Goal: Information Seeking & Learning: Learn about a topic

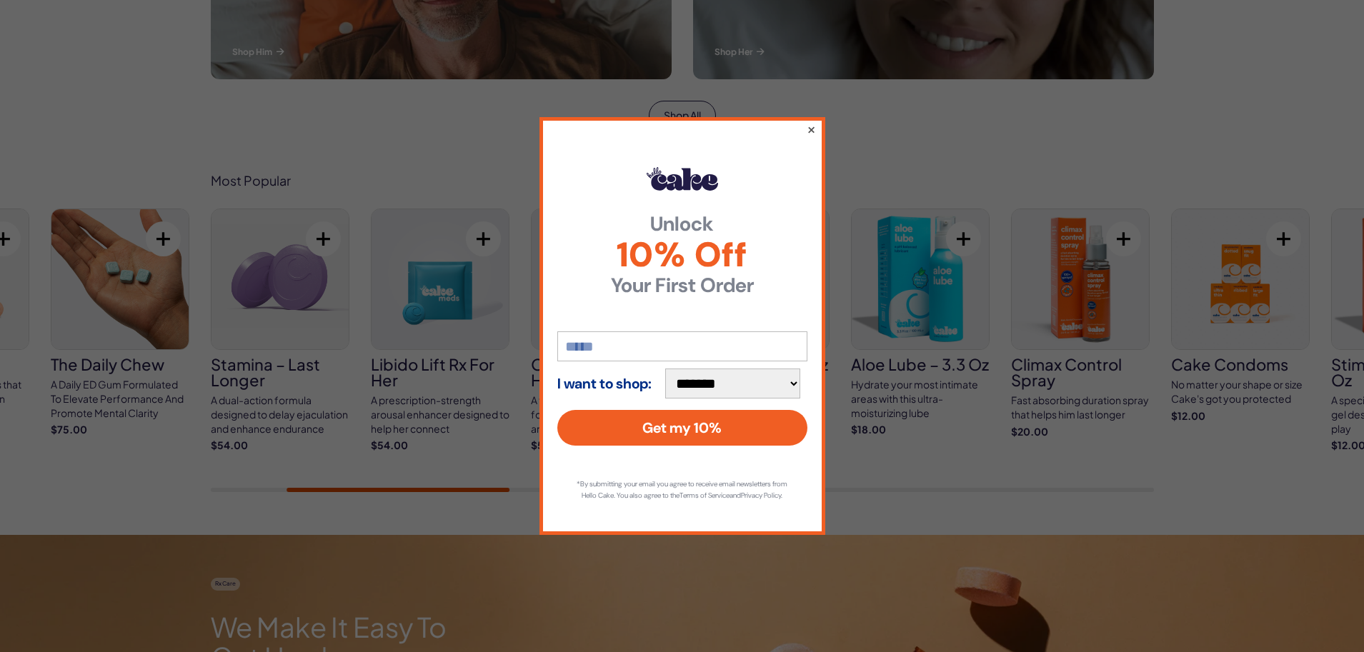
click at [809, 121] on button "×" at bounding box center [810, 129] width 9 height 17
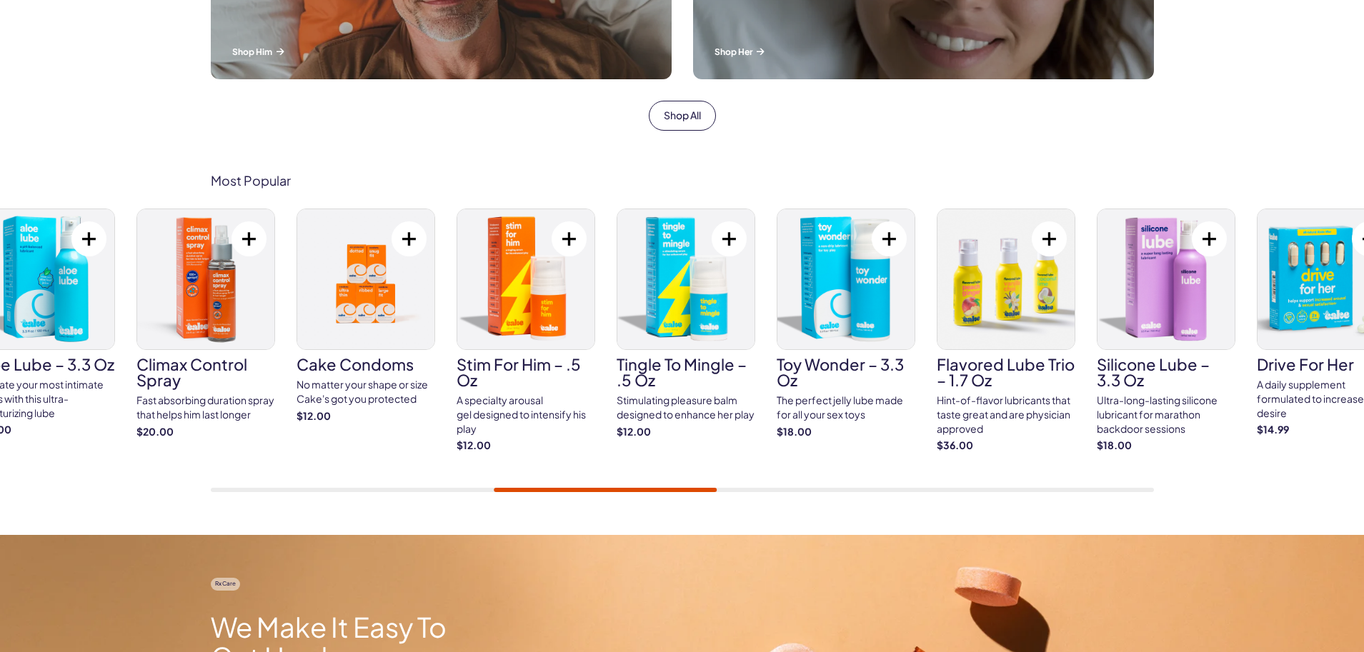
click at [387, 320] on img at bounding box center [365, 279] width 137 height 140
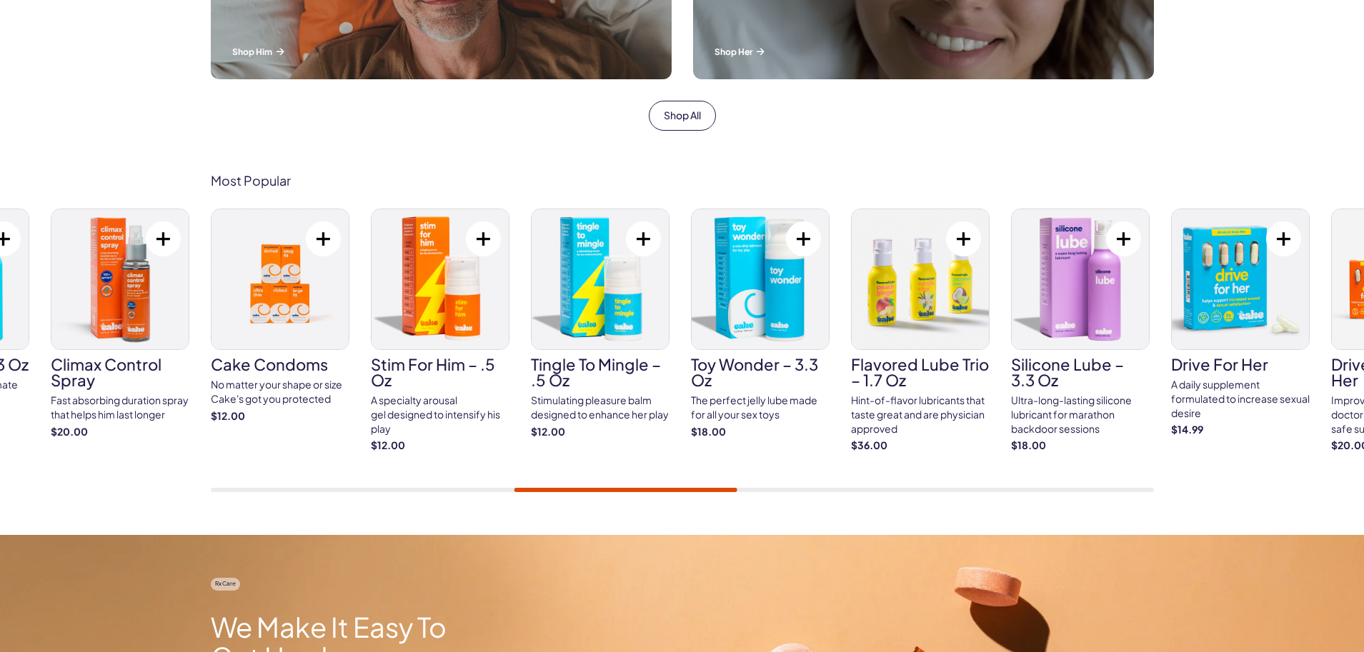
drag, startPoint x: 825, startPoint y: 266, endPoint x: 733, endPoint y: 269, distance: 92.3
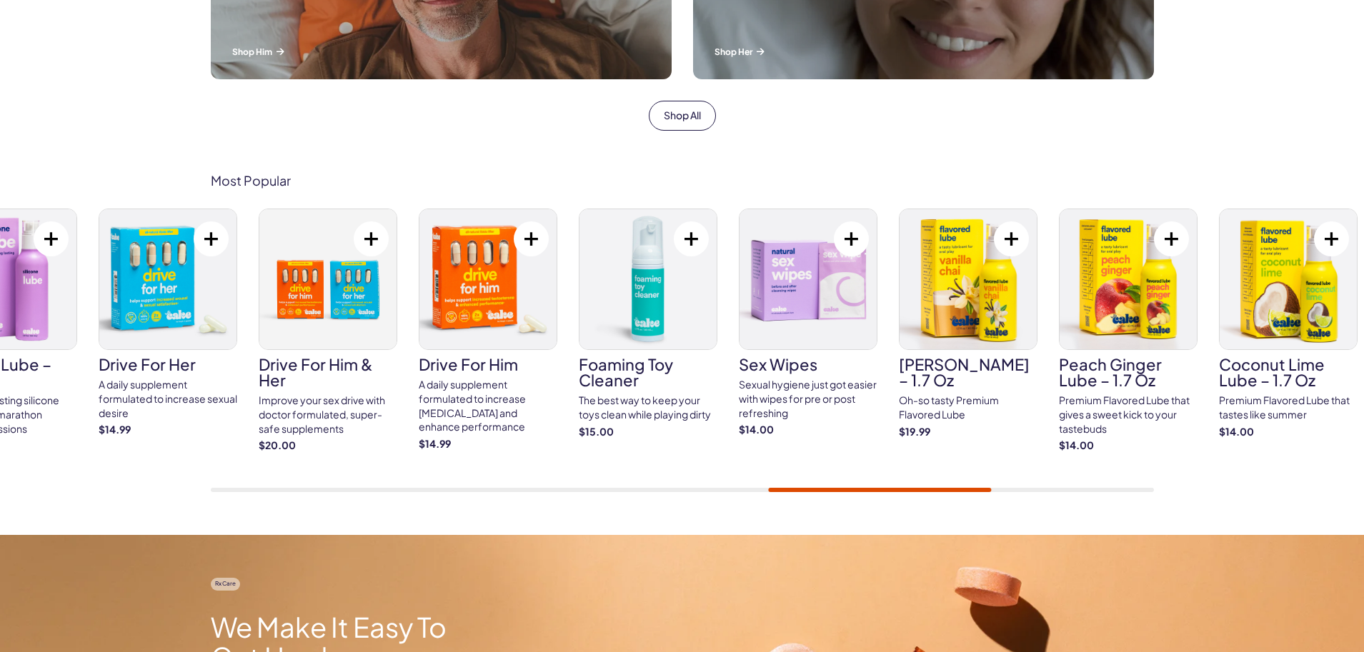
click at [202, 307] on div "Most Popular Cake ED Meds Quick dissolve ED Meds that work up to 3x faster than…" at bounding box center [682, 333] width 1029 height 319
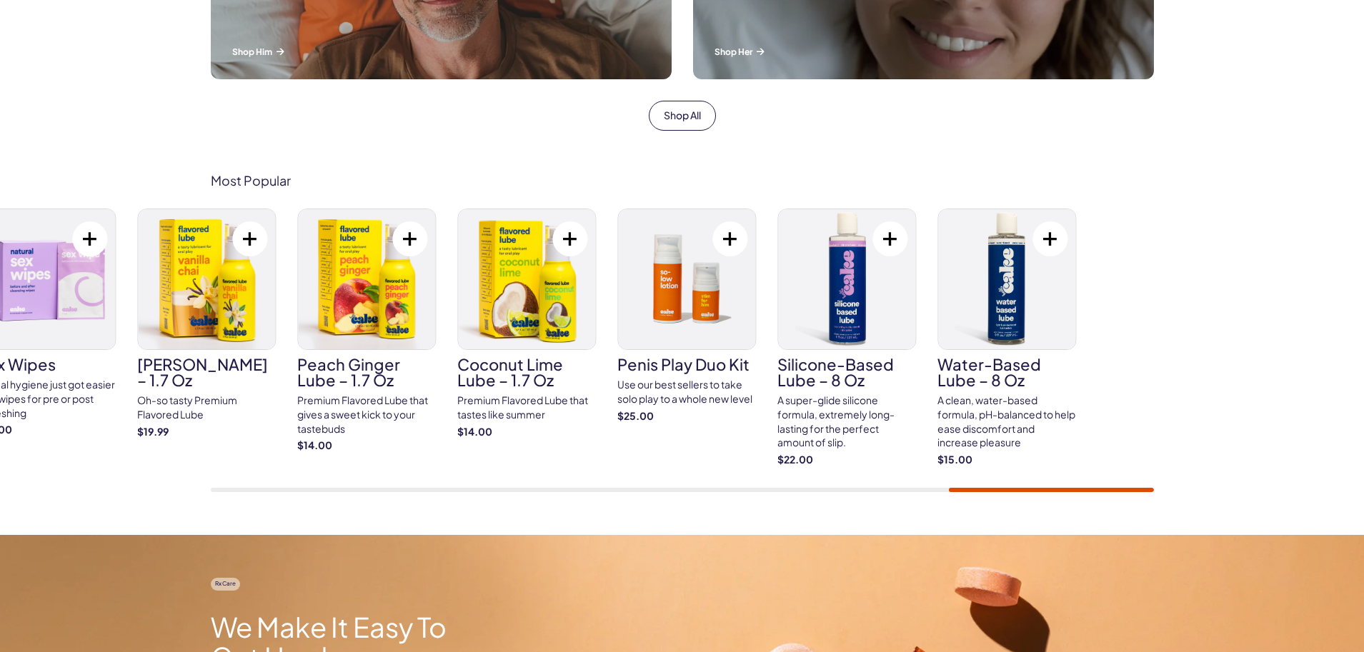
click at [250, 205] on div "Most Popular Cake ED Meds Quick dissolve ED Meds that work up to 3x faster than…" at bounding box center [682, 333] width 1029 height 319
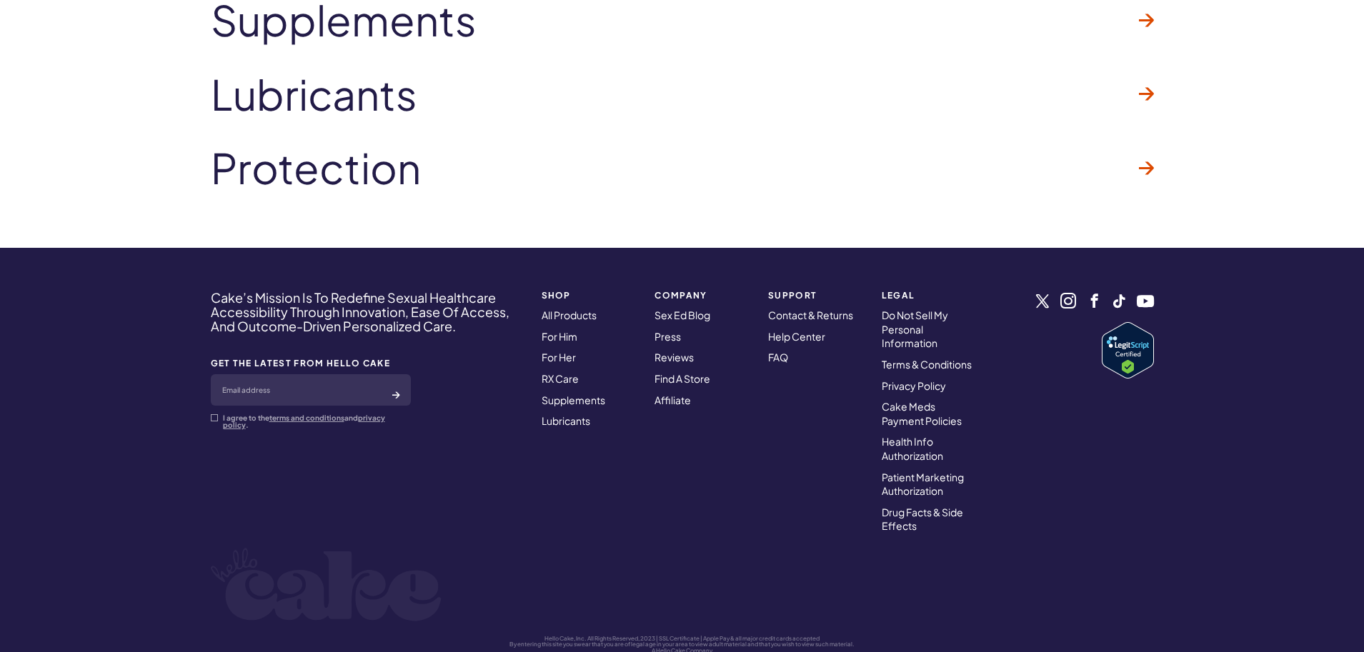
scroll to position [4476, 0]
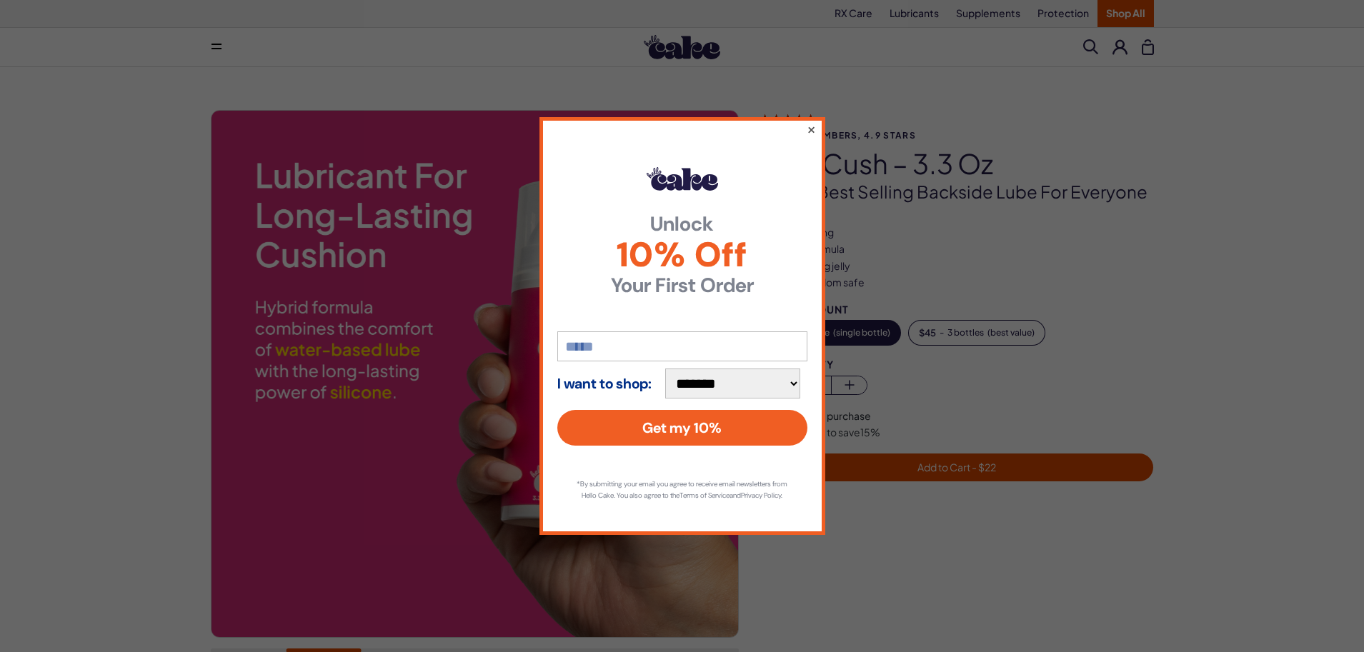
click at [810, 121] on button "×" at bounding box center [810, 129] width 9 height 17
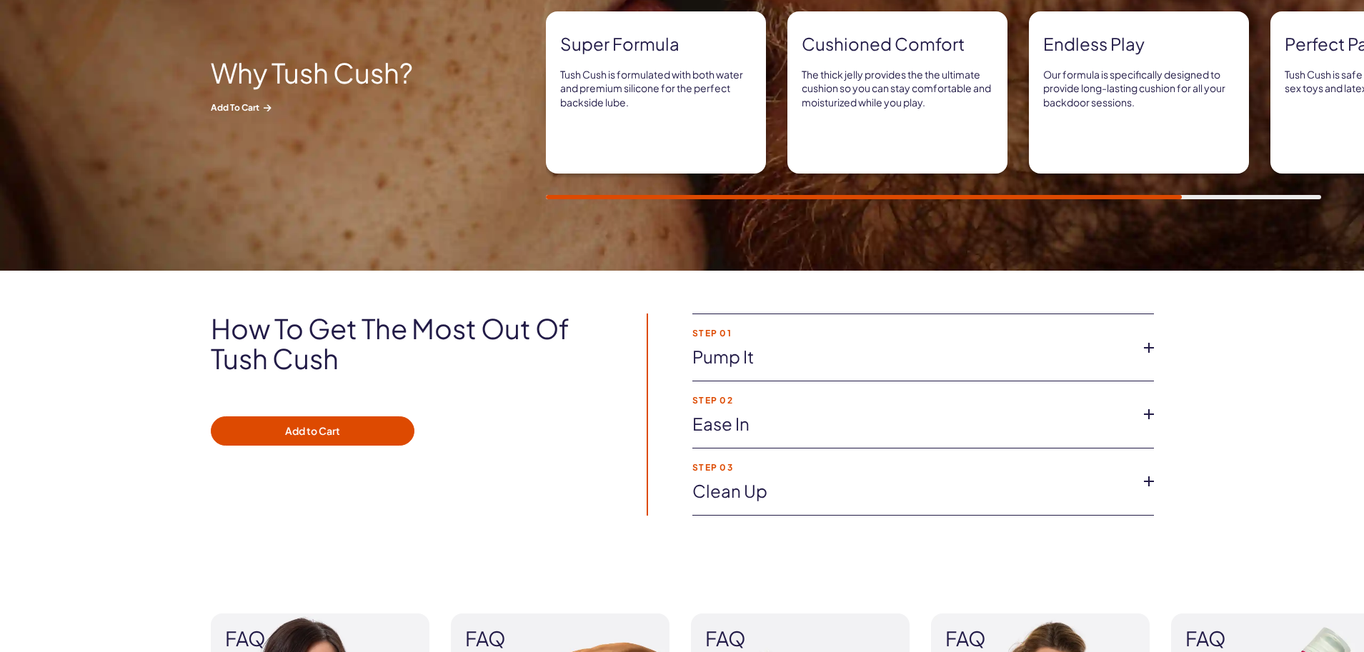
scroll to position [929, 0]
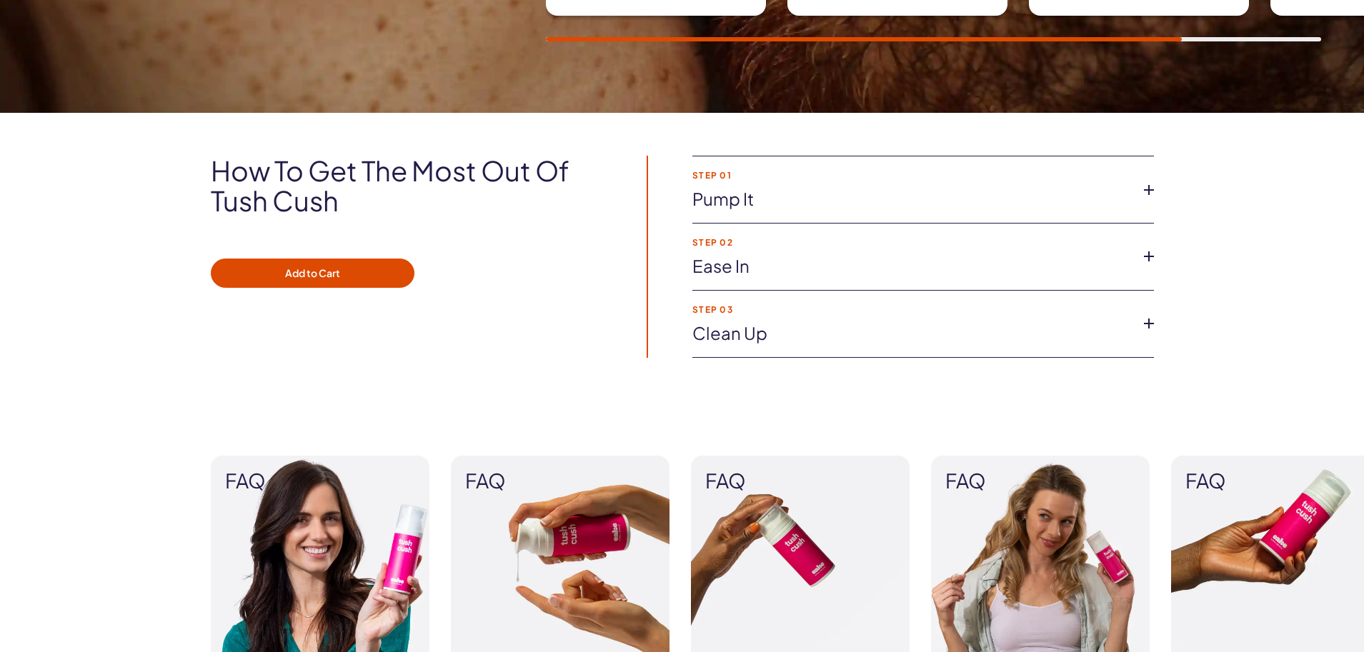
click at [773, 267] on link "Ease in" at bounding box center [911, 266] width 439 height 24
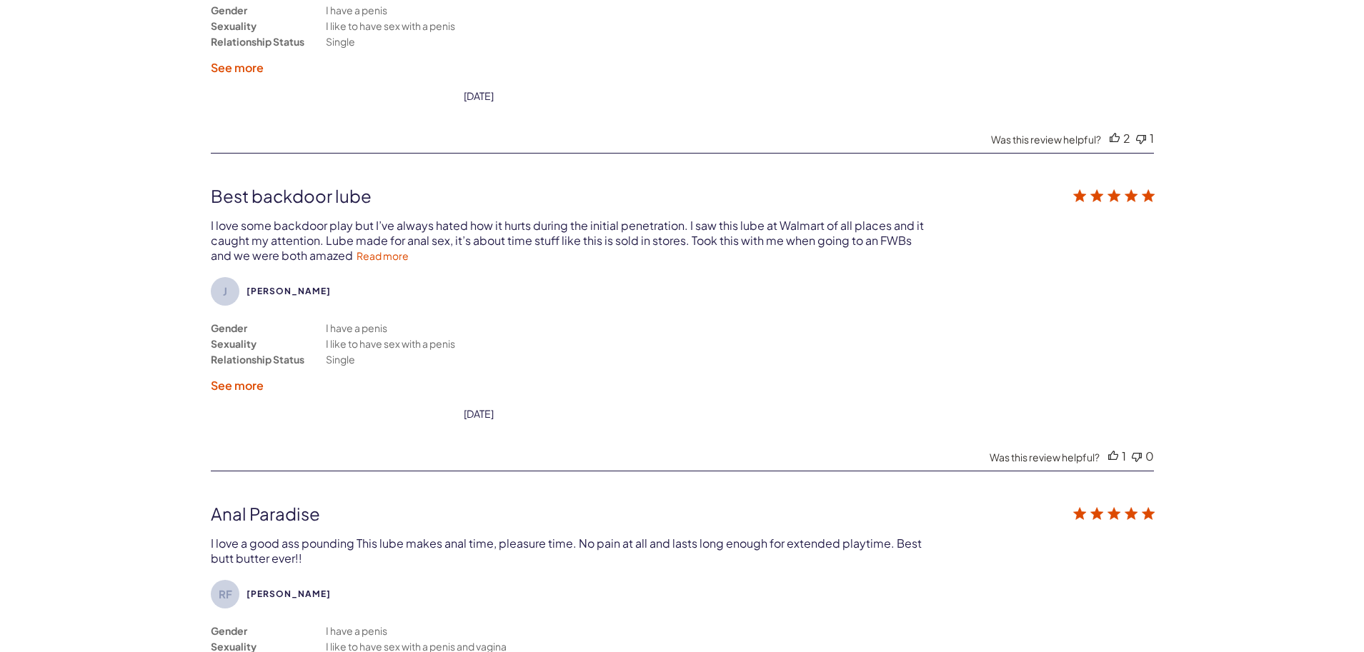
scroll to position [3144, 0]
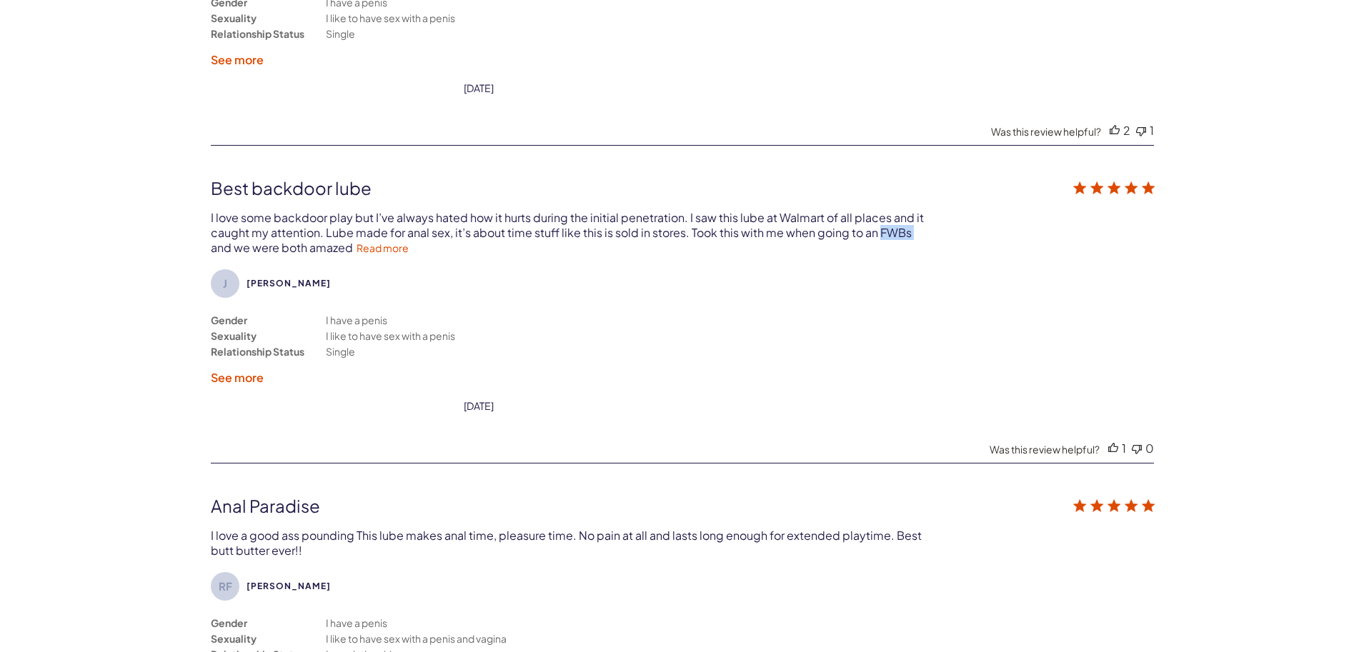
drag, startPoint x: 875, startPoint y: 236, endPoint x: 907, endPoint y: 230, distance: 32.7
click at [907, 230] on div "I love some backdoor play but I’ve always hated how it hurts during the initial…" at bounding box center [568, 232] width 715 height 45
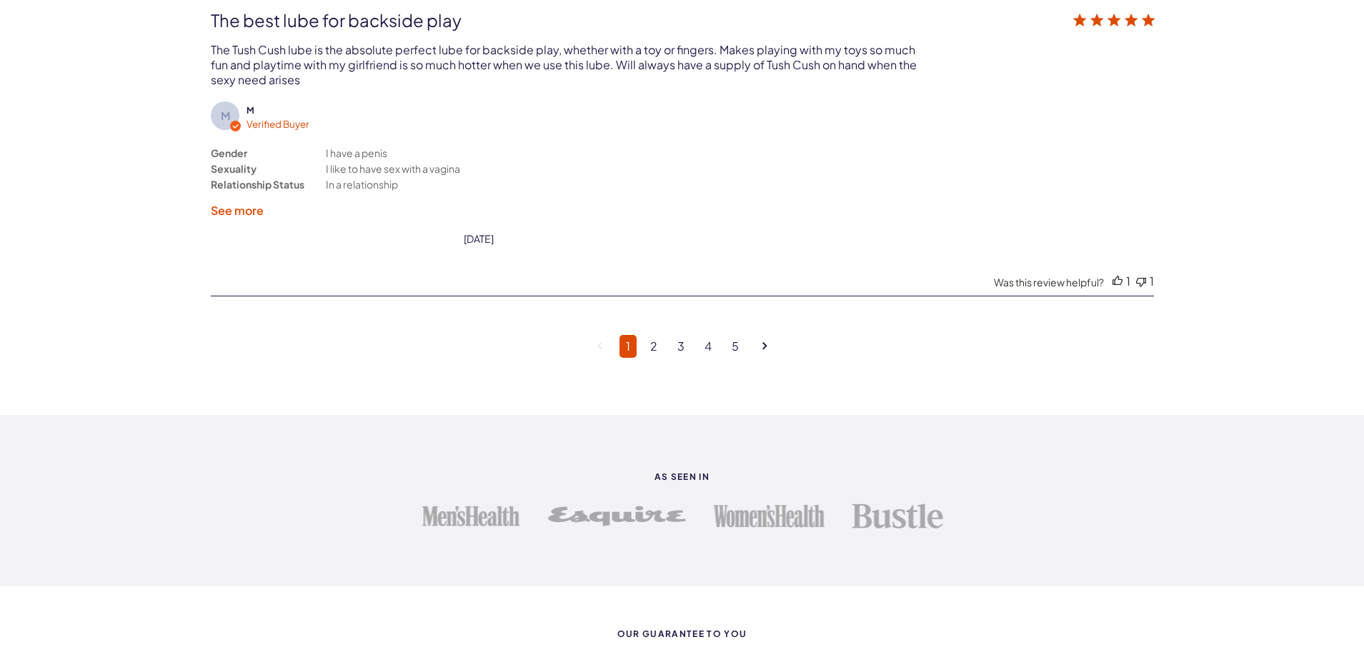
scroll to position [4002, 0]
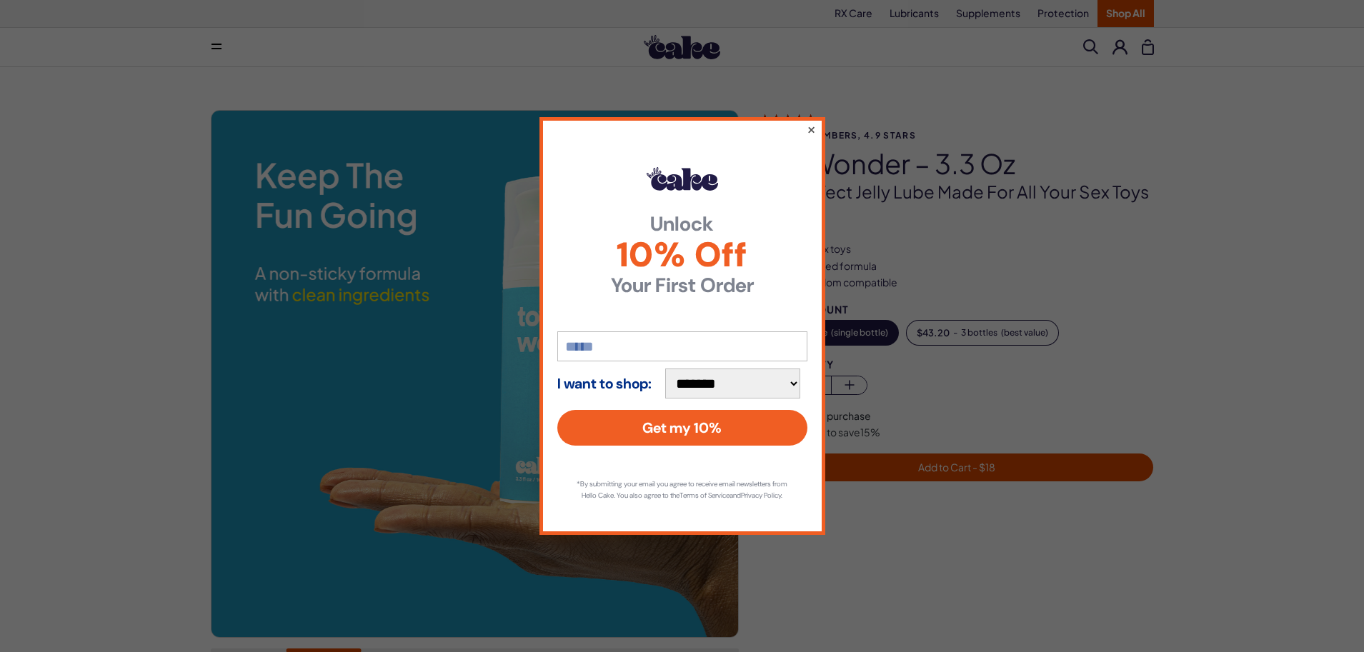
click at [813, 121] on button "×" at bounding box center [810, 129] width 9 height 17
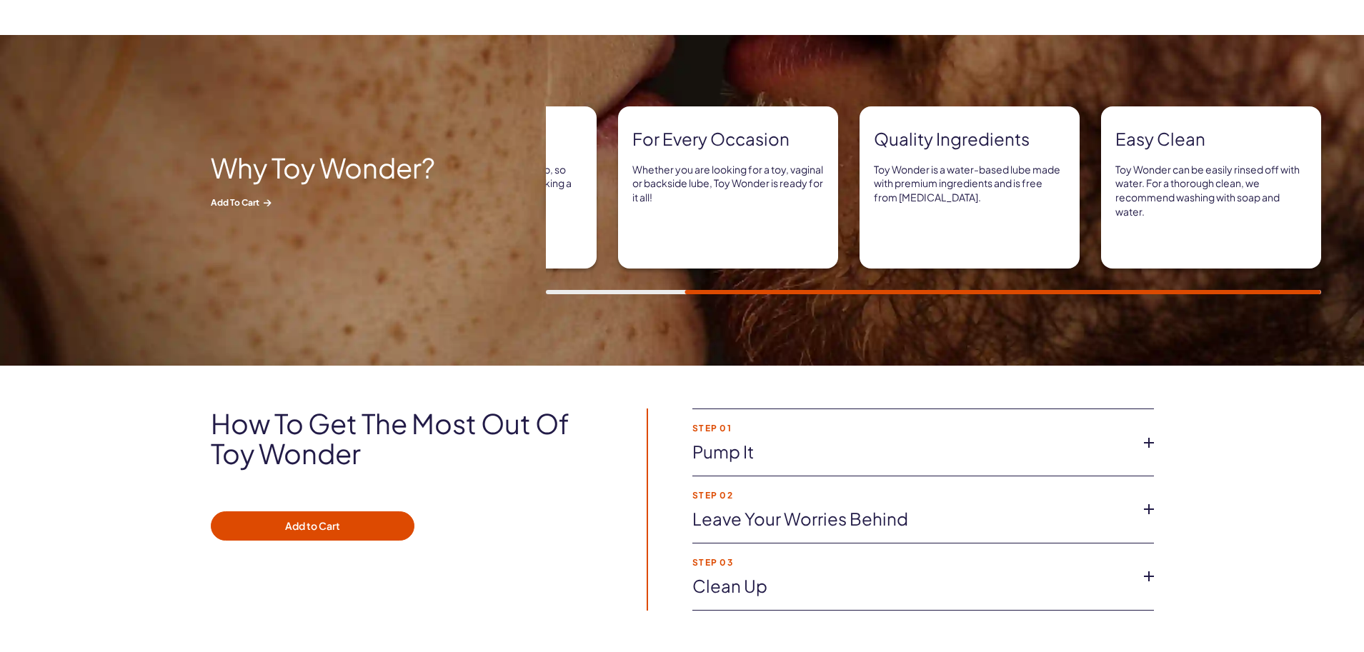
scroll to position [858, 0]
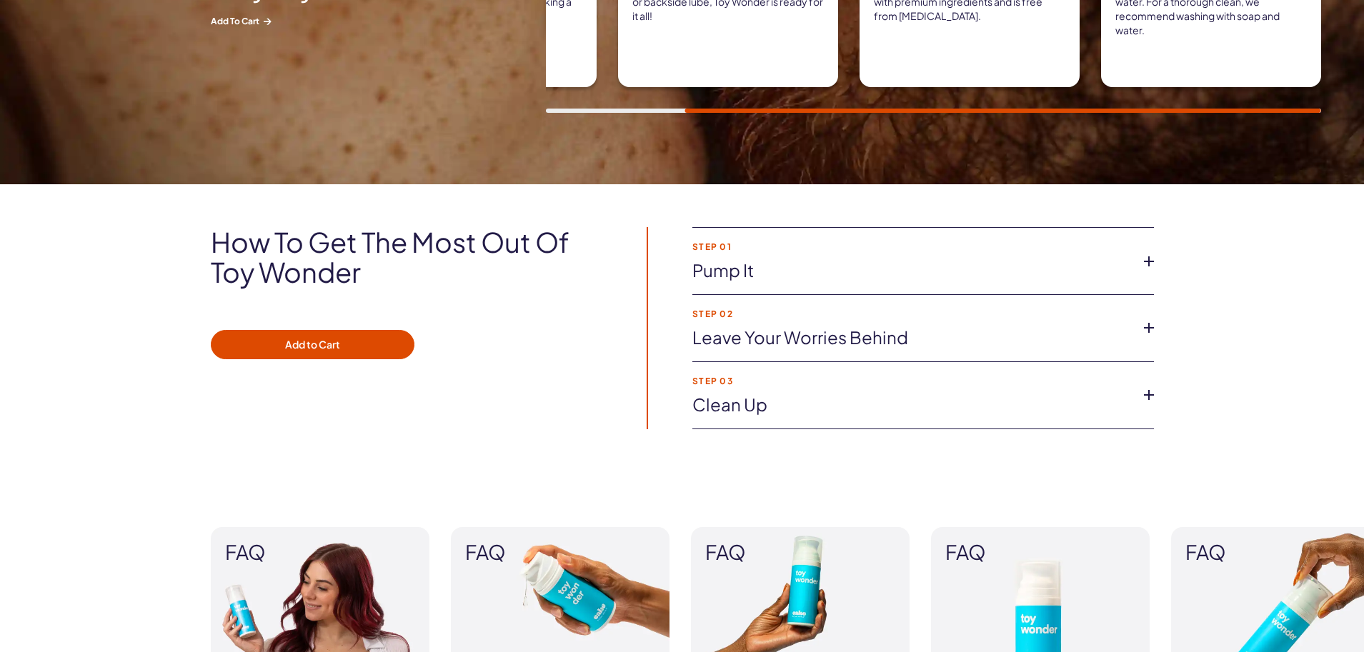
click at [740, 266] on link "Pump it" at bounding box center [911, 271] width 439 height 24
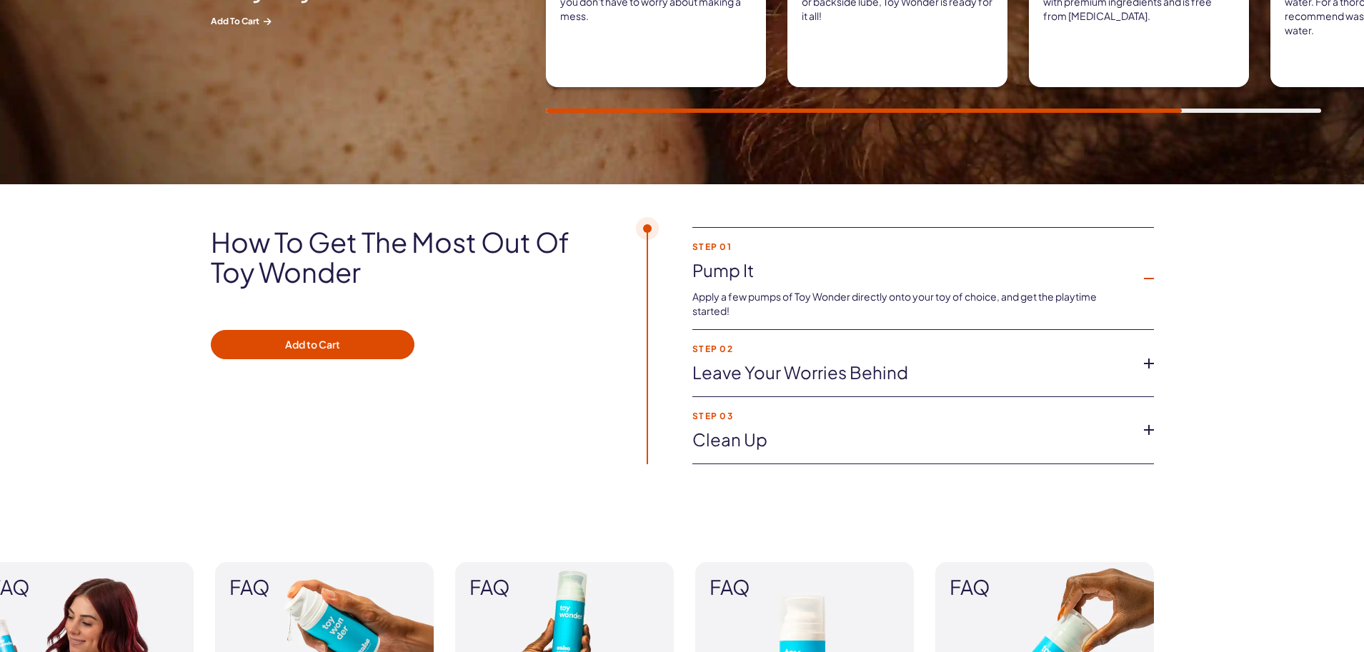
click at [810, 372] on link "Leave your worries behind" at bounding box center [911, 373] width 439 height 24
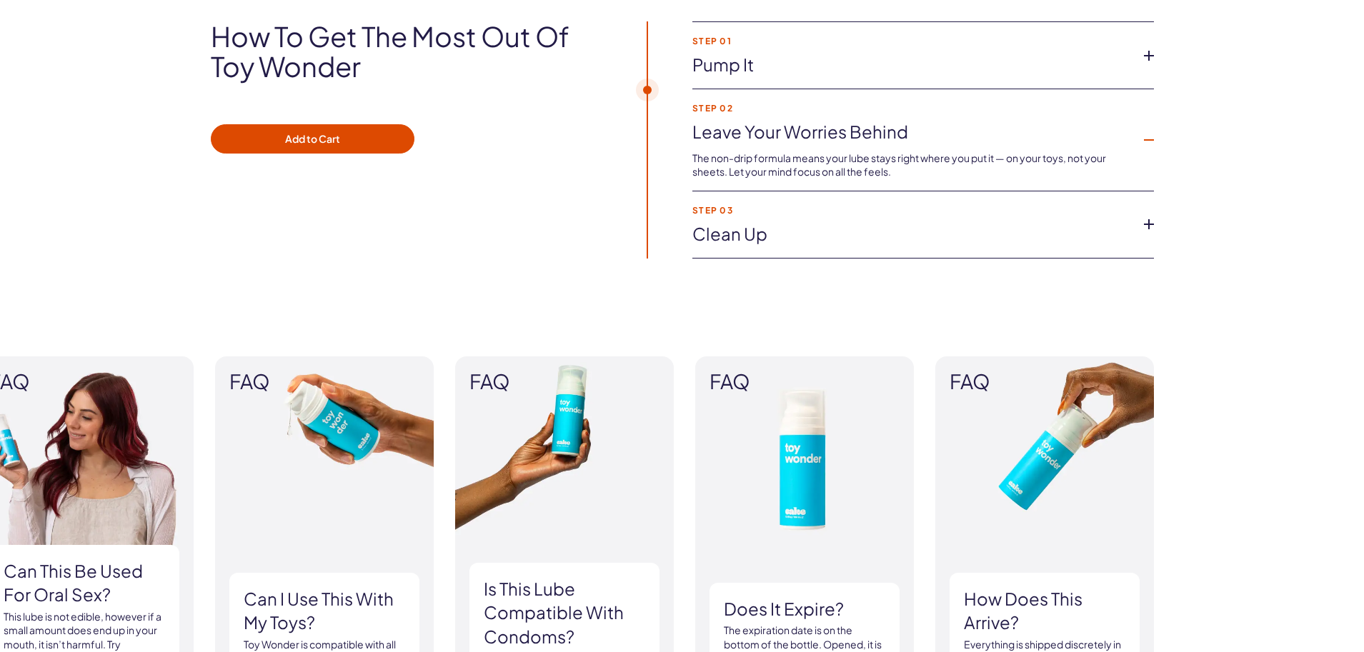
scroll to position [1072, 0]
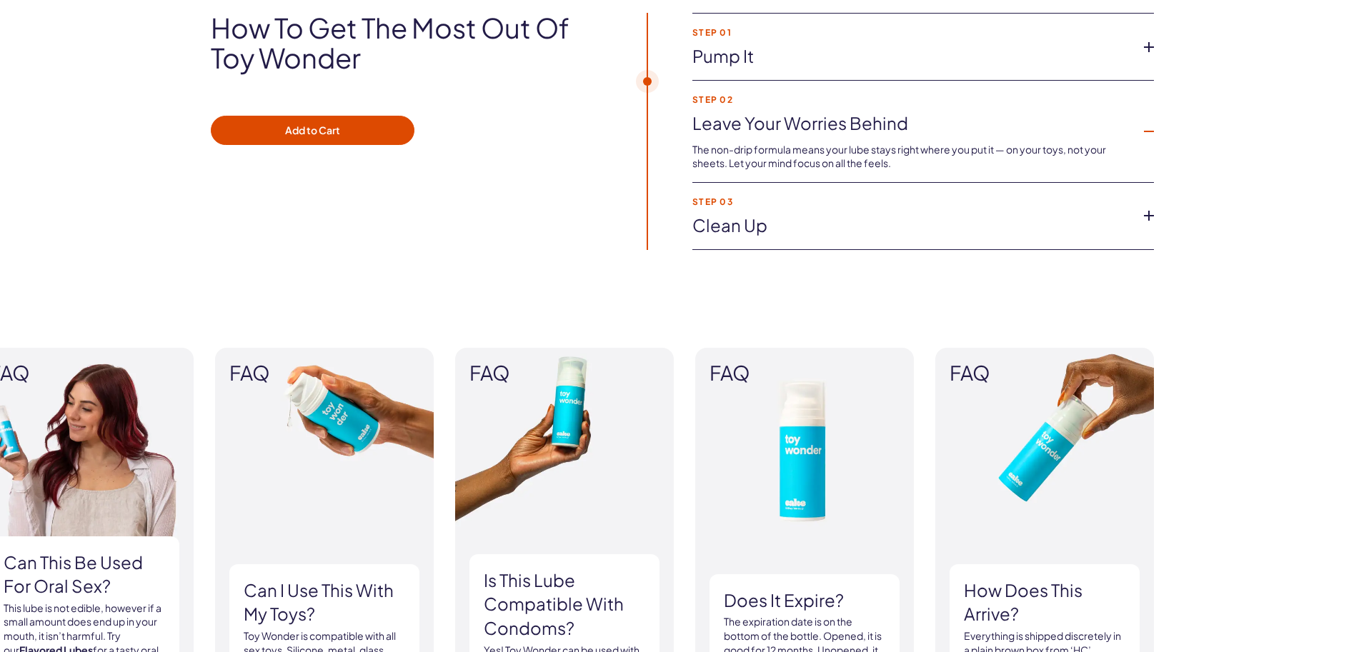
click at [761, 221] on link "Clean Up" at bounding box center [911, 226] width 439 height 24
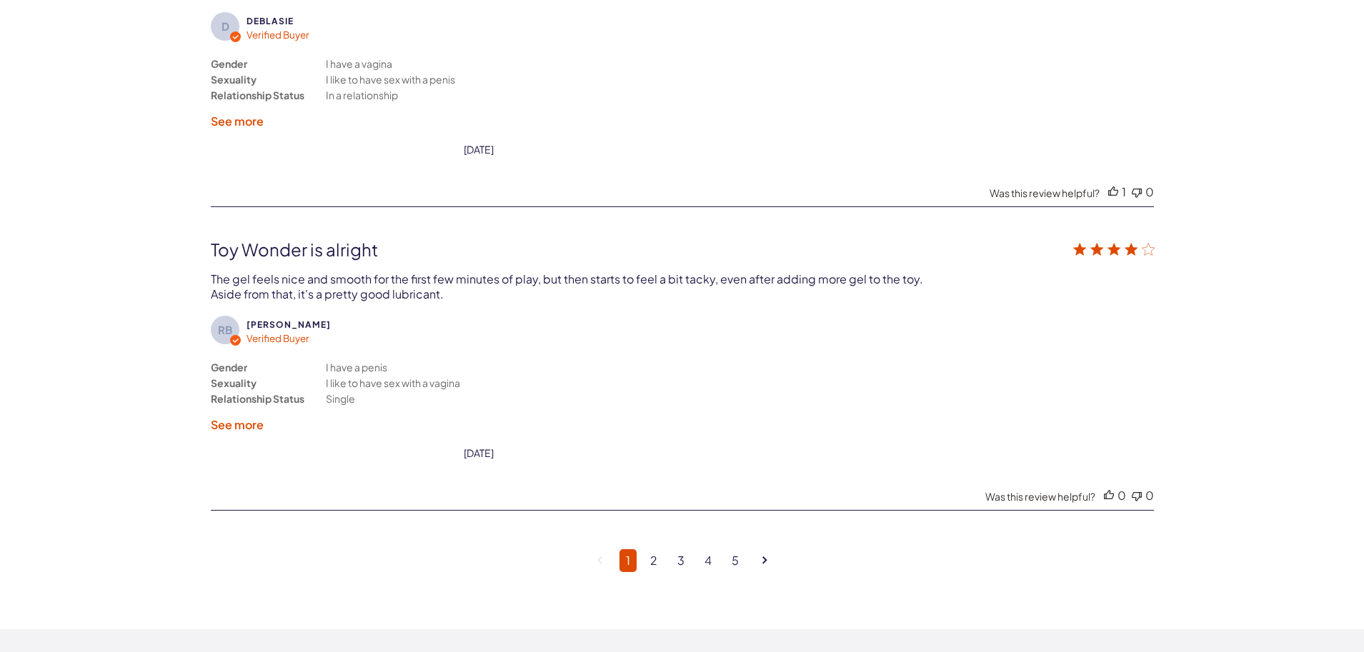
scroll to position [3716, 0]
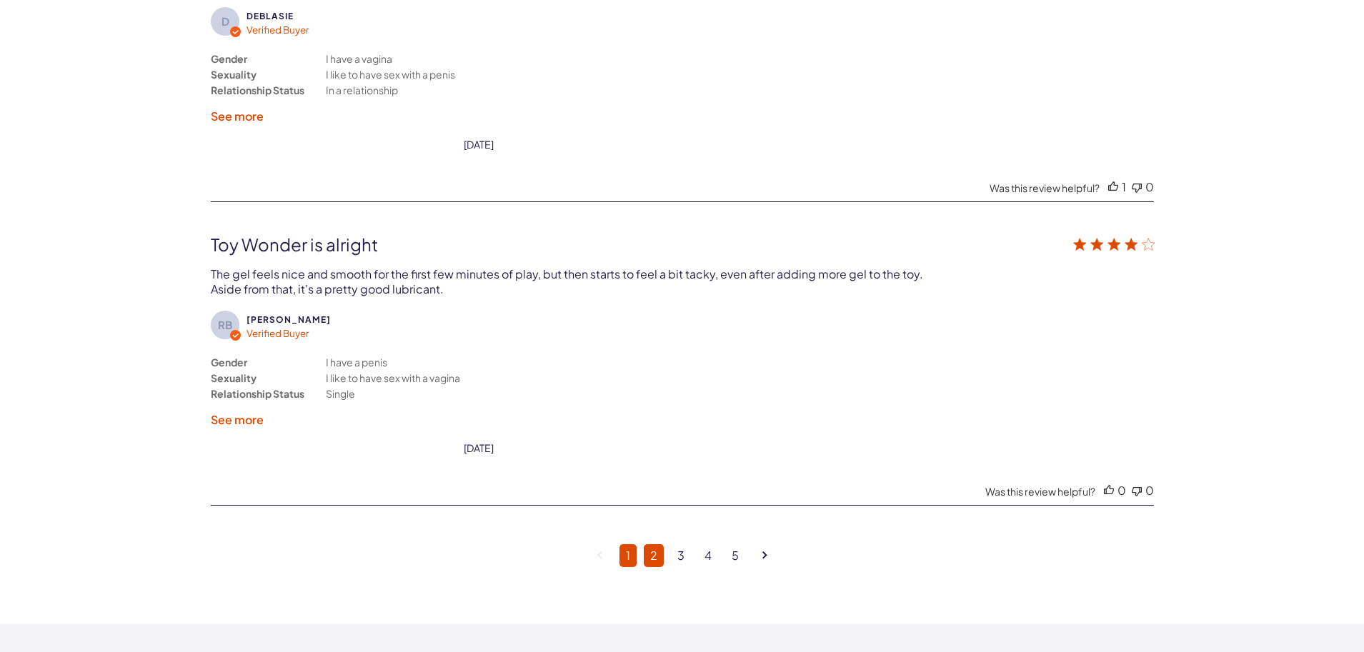
click at [656, 553] on link "2" at bounding box center [654, 556] width 20 height 23
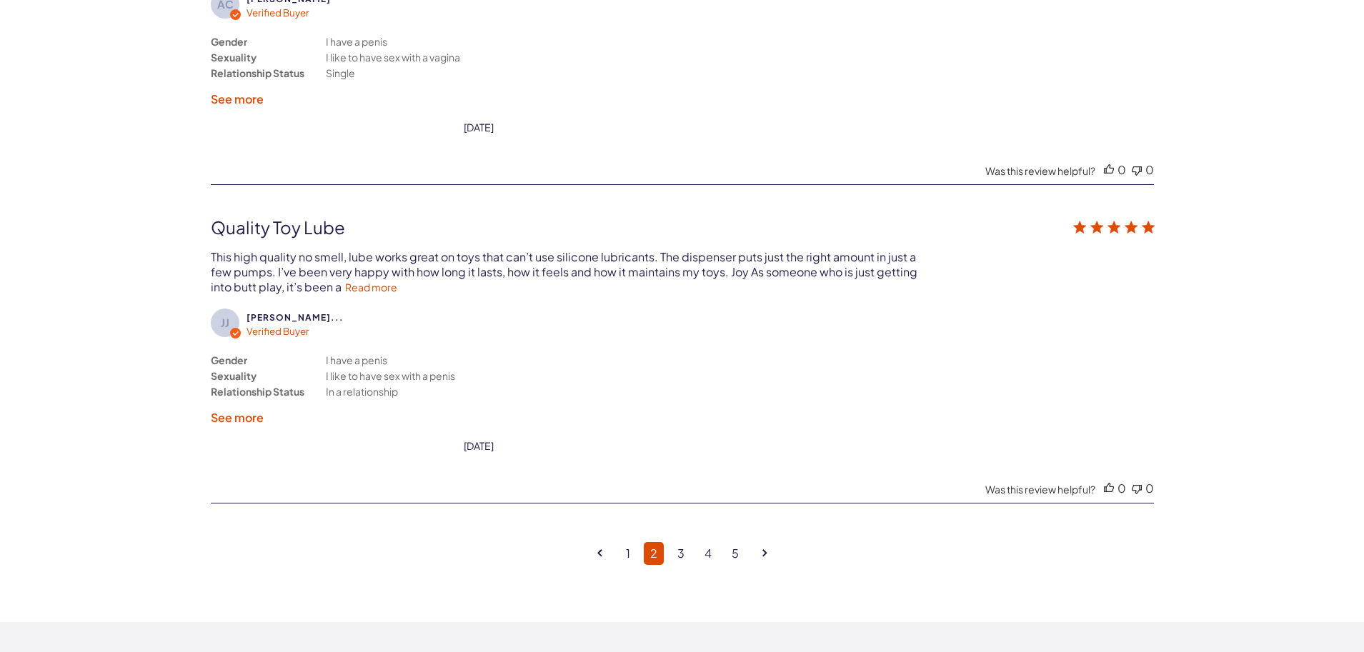
scroll to position [3808, 0]
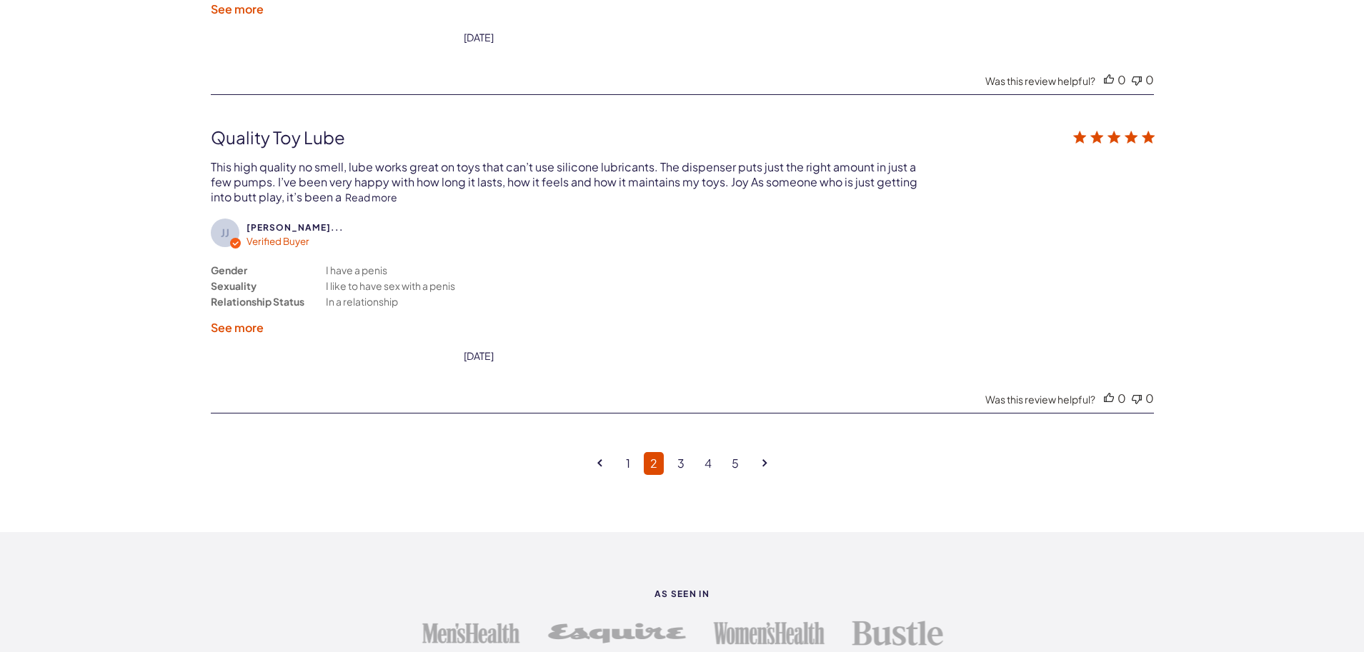
click at [376, 195] on link "Read more" at bounding box center [371, 197] width 52 height 13
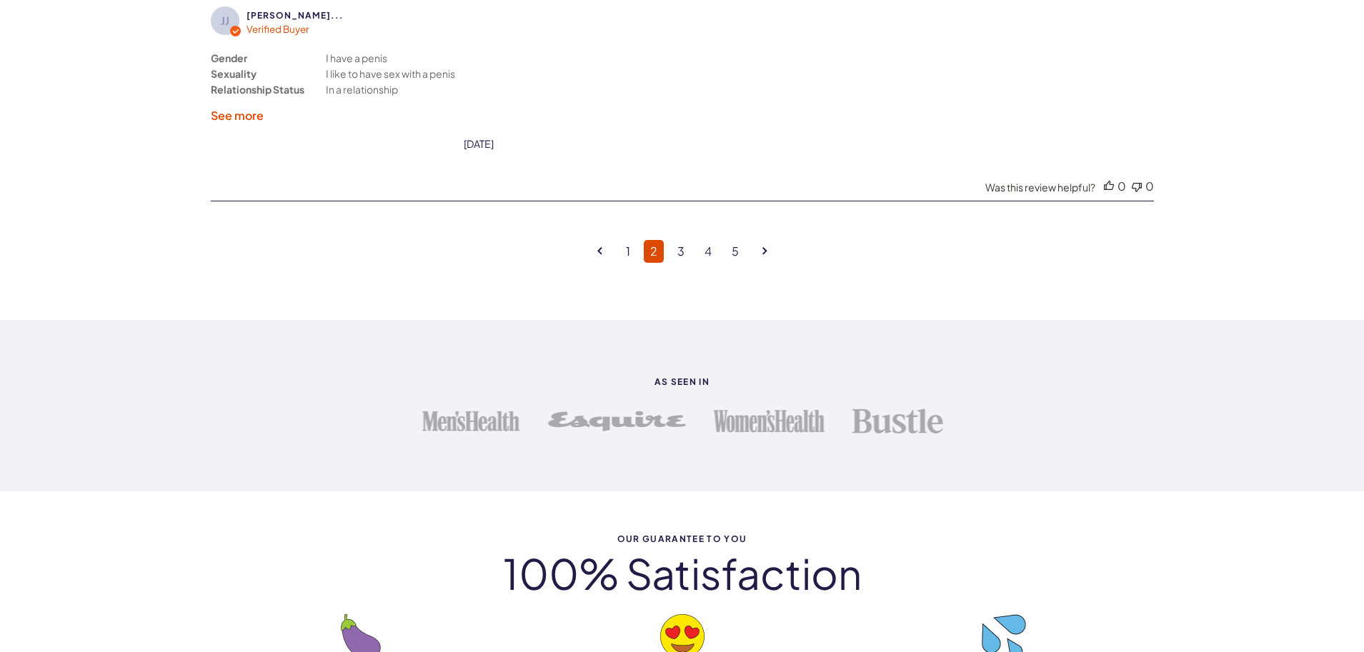
scroll to position [4023, 0]
click at [680, 249] on link "3" at bounding box center [681, 249] width 20 height 23
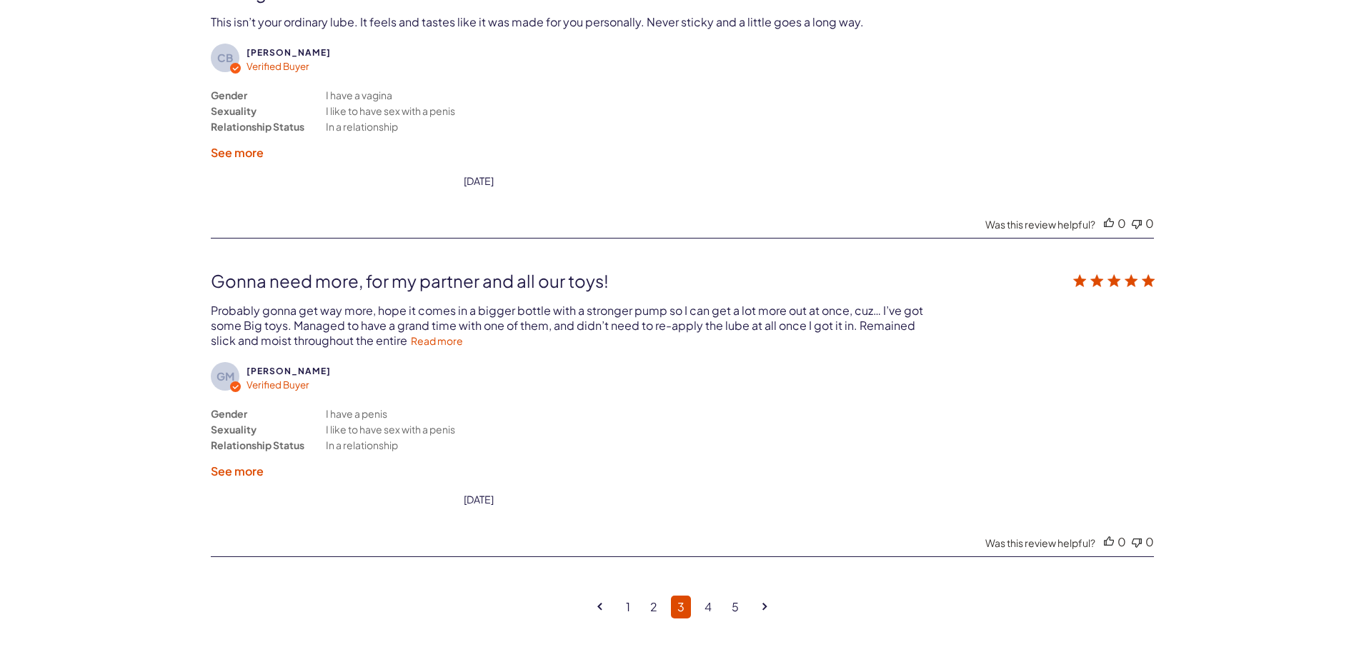
scroll to position [3665, 0]
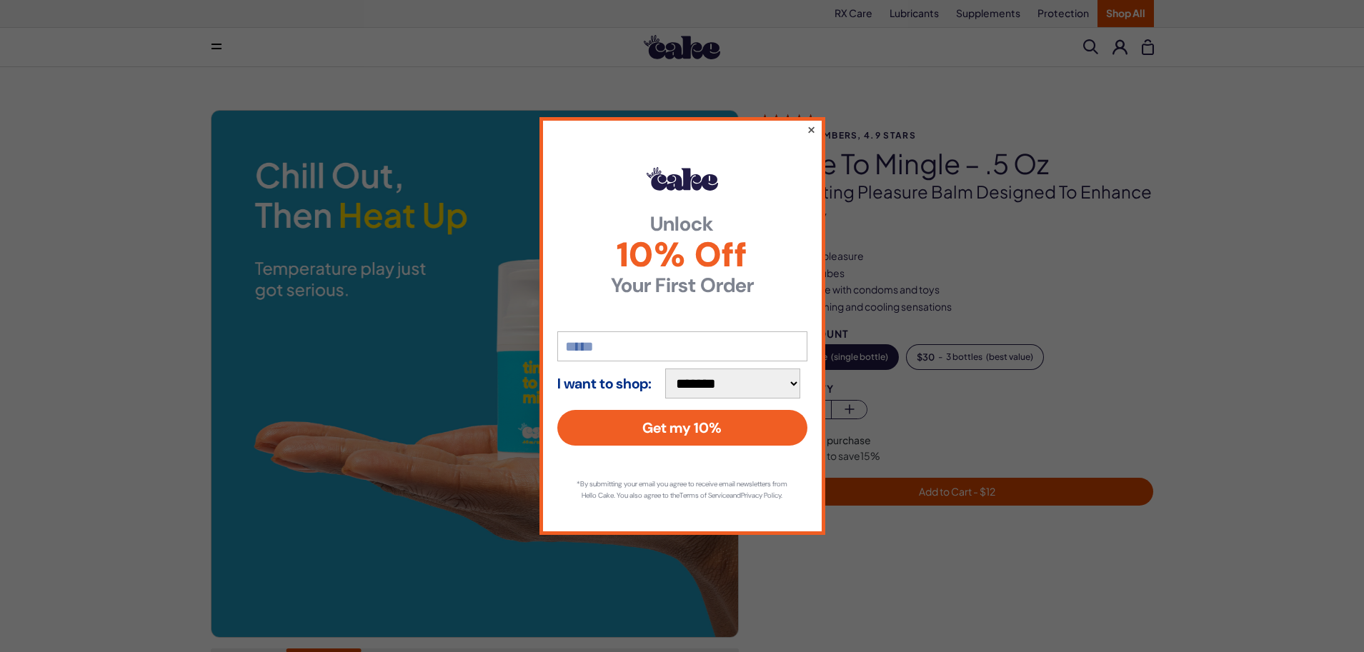
click at [811, 121] on button "×" at bounding box center [810, 129] width 9 height 17
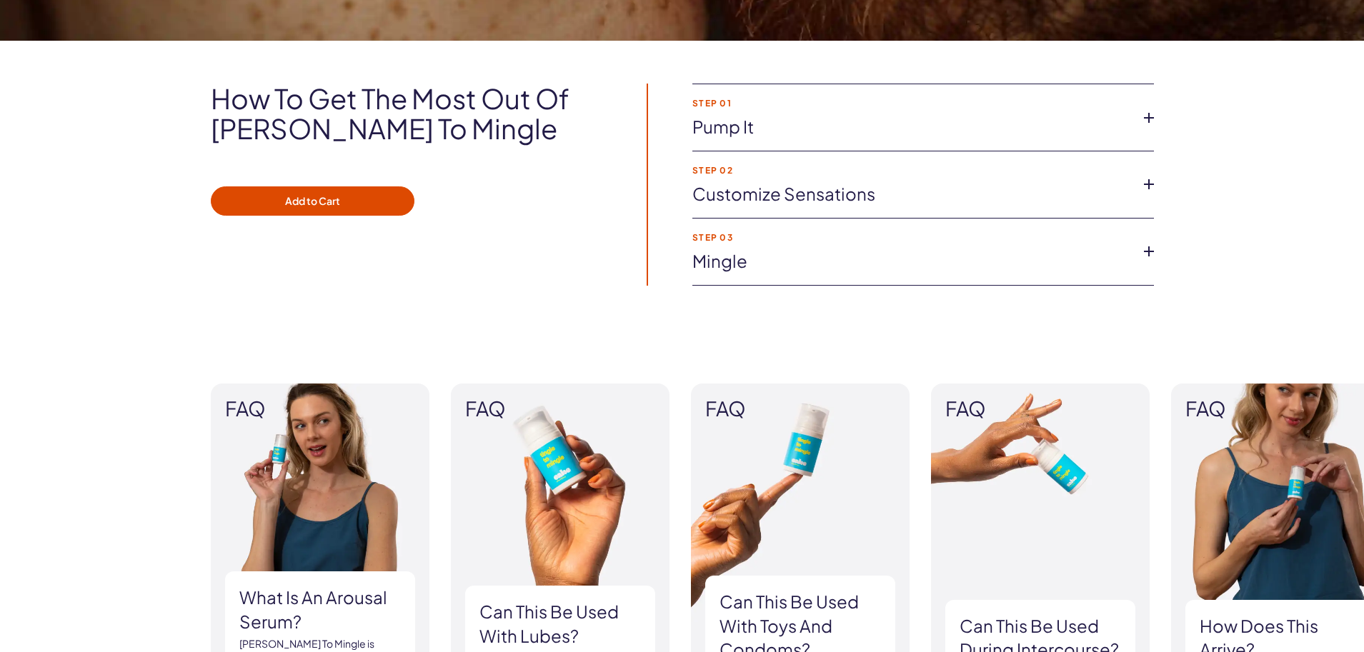
scroll to position [1001, 0]
click at [810, 197] on link "Customize Sensations" at bounding box center [911, 195] width 439 height 24
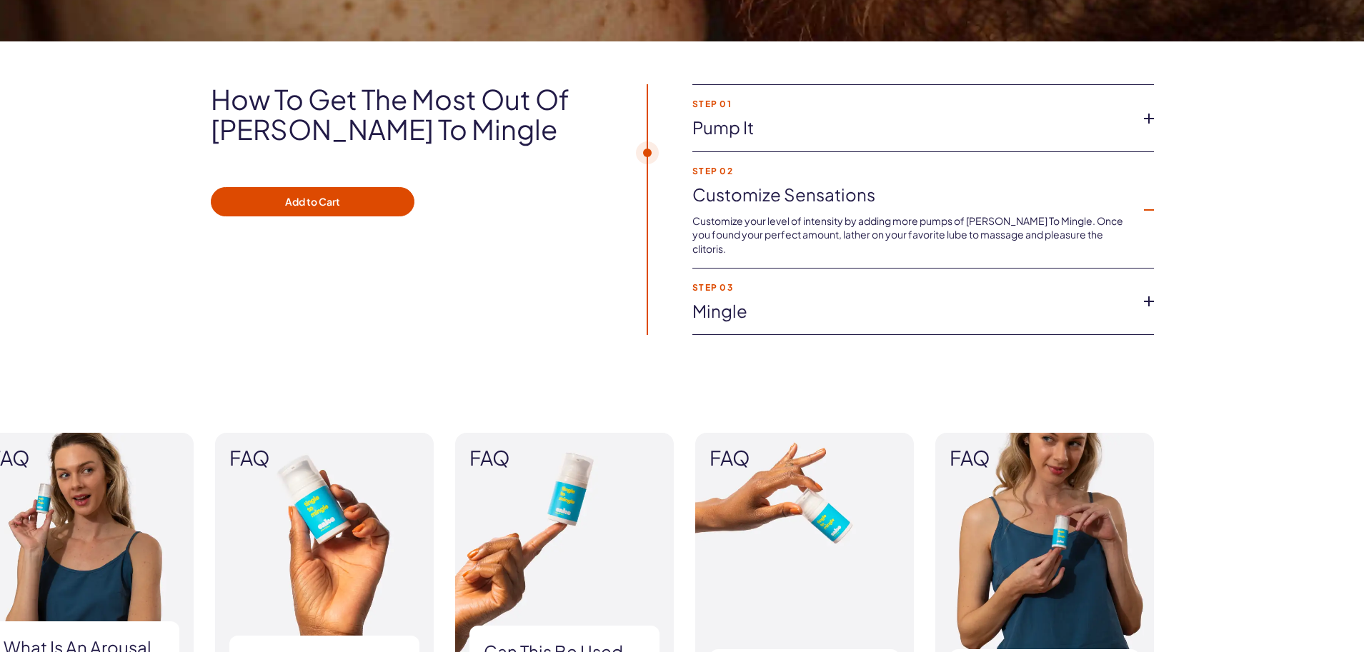
click at [866, 299] on link "Mingle" at bounding box center [911, 311] width 439 height 24
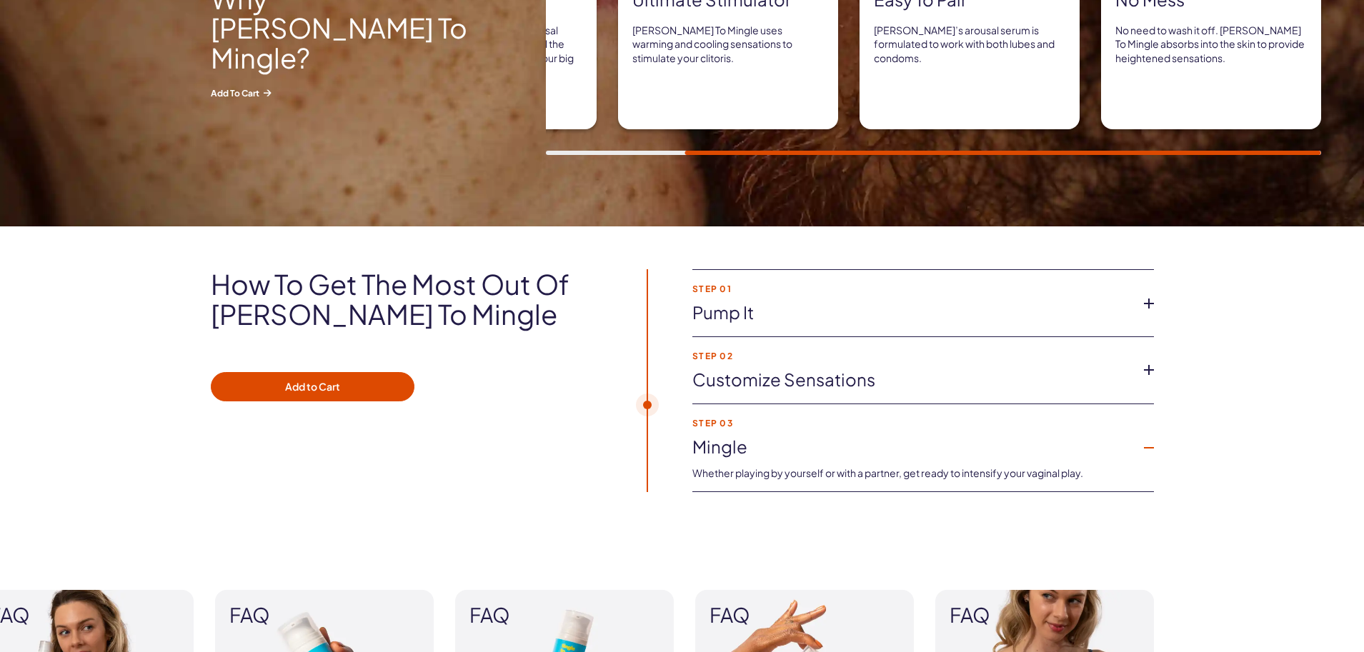
scroll to position [786, 0]
